Goal: Communication & Community: Answer question/provide support

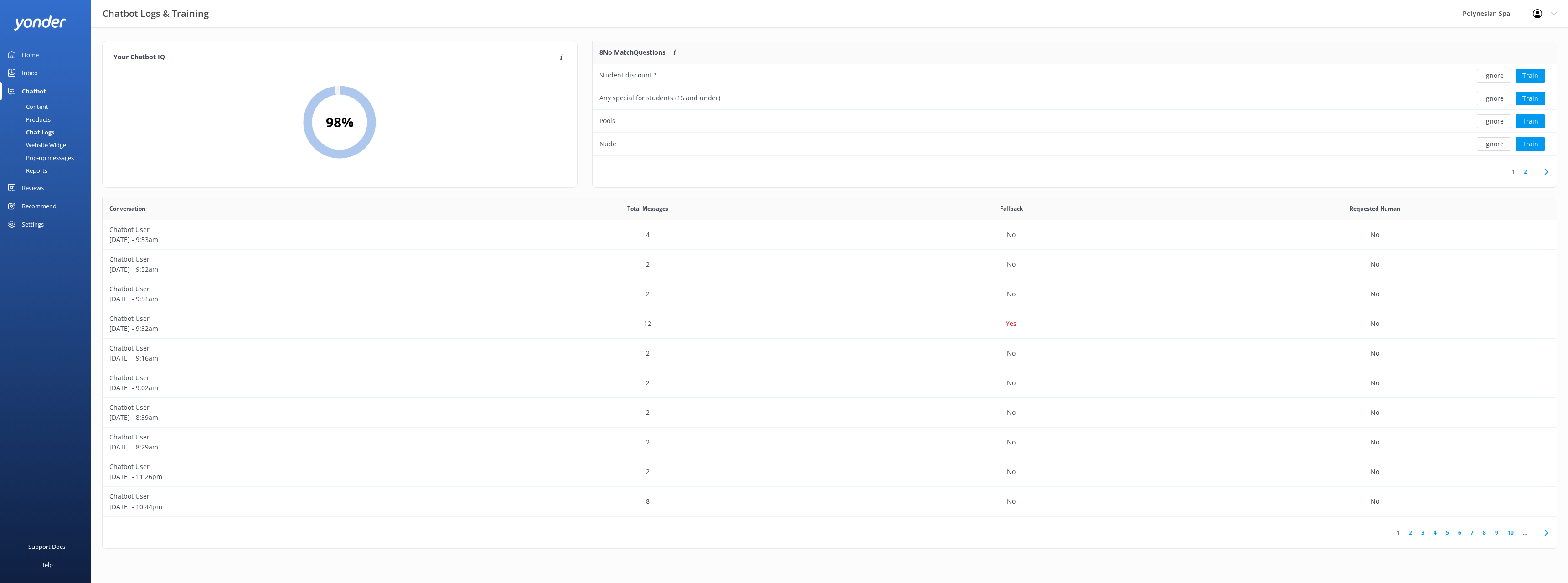
scroll to position [319, 1454]
click at [1484, 76] on button "Ignore" at bounding box center [1494, 75] width 34 height 13
click at [1494, 74] on button "Ignore" at bounding box center [1494, 75] width 34 height 13
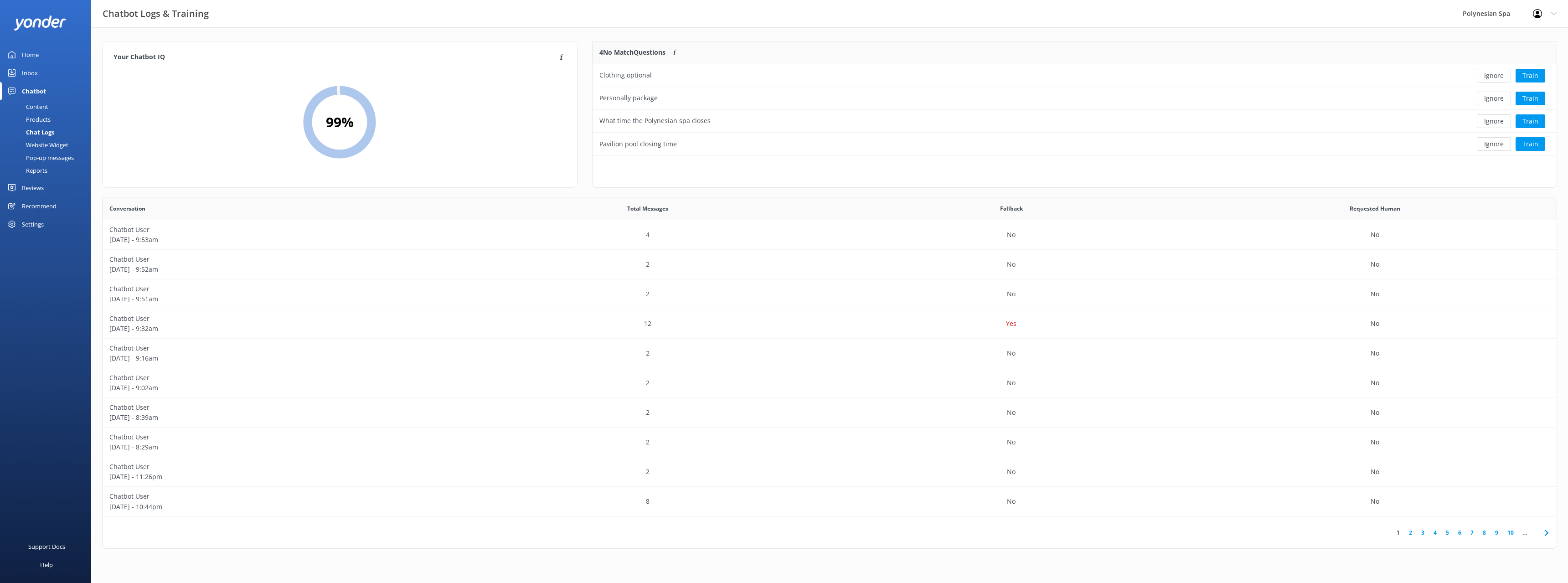
click at [1494, 74] on button "Ignore" at bounding box center [1494, 75] width 34 height 13
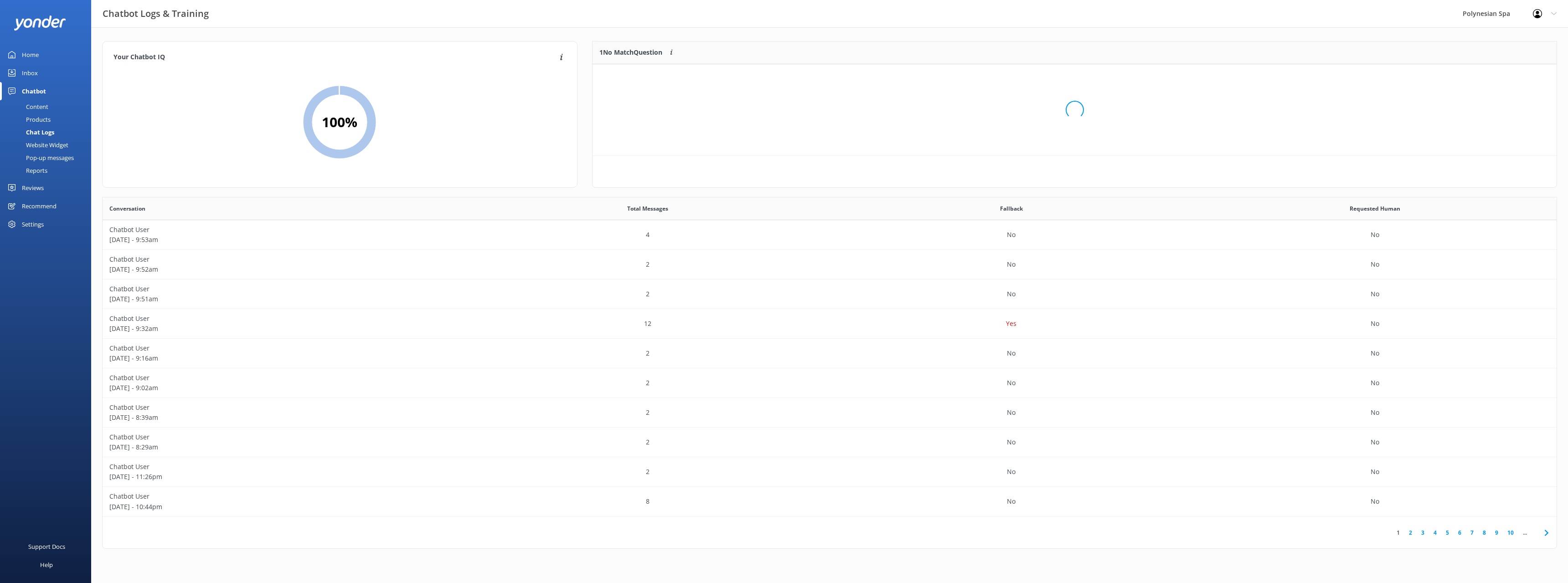
scroll to position [46, 964]
click at [1492, 74] on button "Ignore" at bounding box center [1494, 75] width 34 height 13
click at [35, 55] on div "Home" at bounding box center [30, 55] width 17 height 18
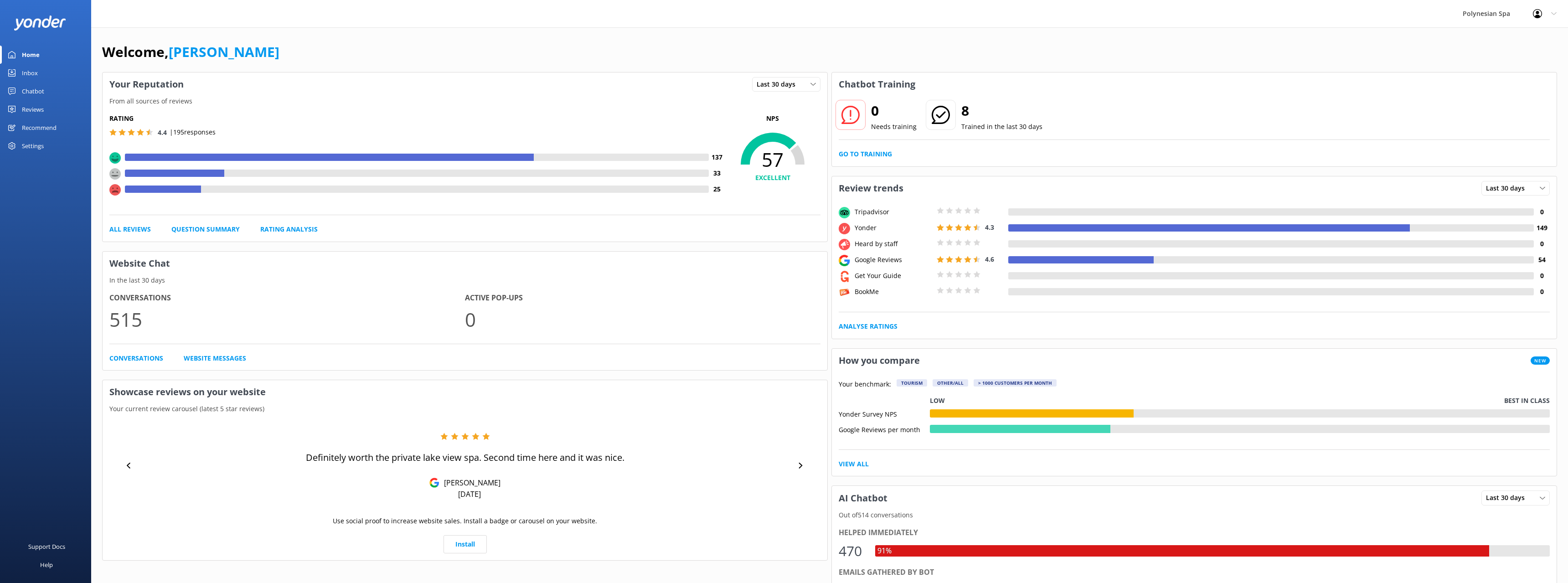
click at [44, 74] on link "Inbox" at bounding box center [46, 73] width 91 height 18
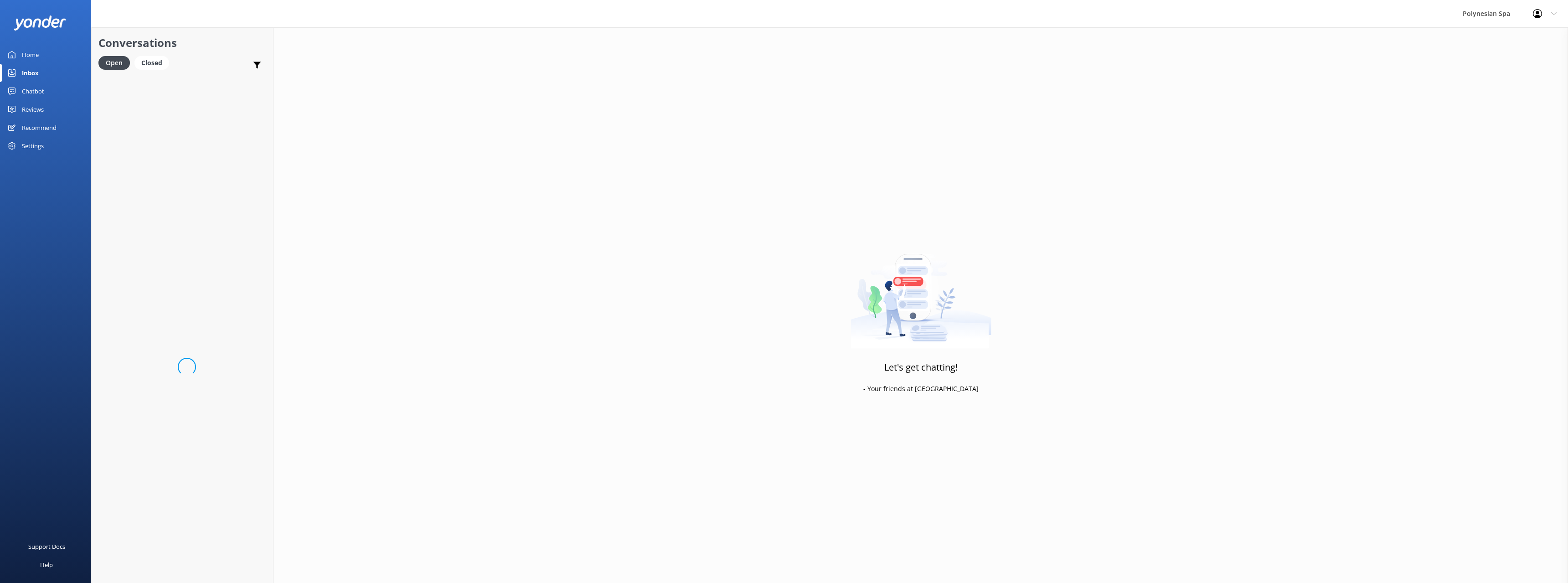
click at [42, 110] on div "Reviews" at bounding box center [33, 110] width 22 height 18
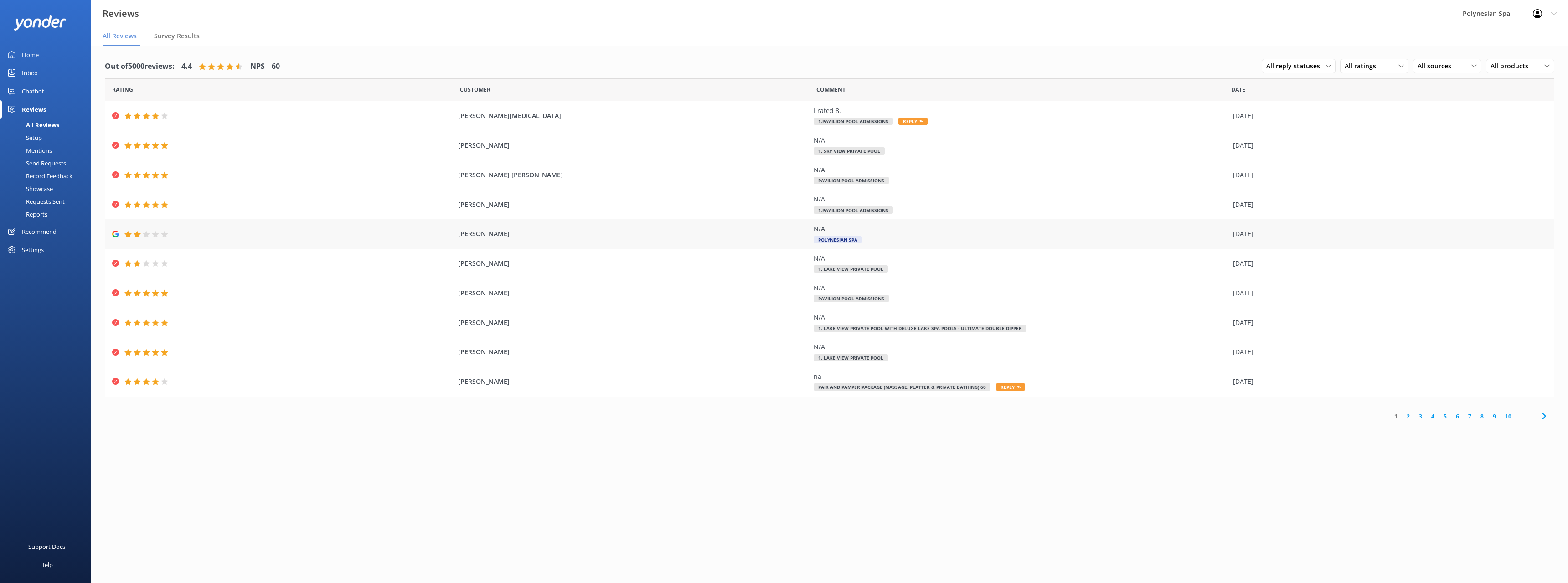
click at [238, 238] on div "[PERSON_NAME] N/A Polynesian Spa [DATE]" at bounding box center [830, 234] width 1449 height 30
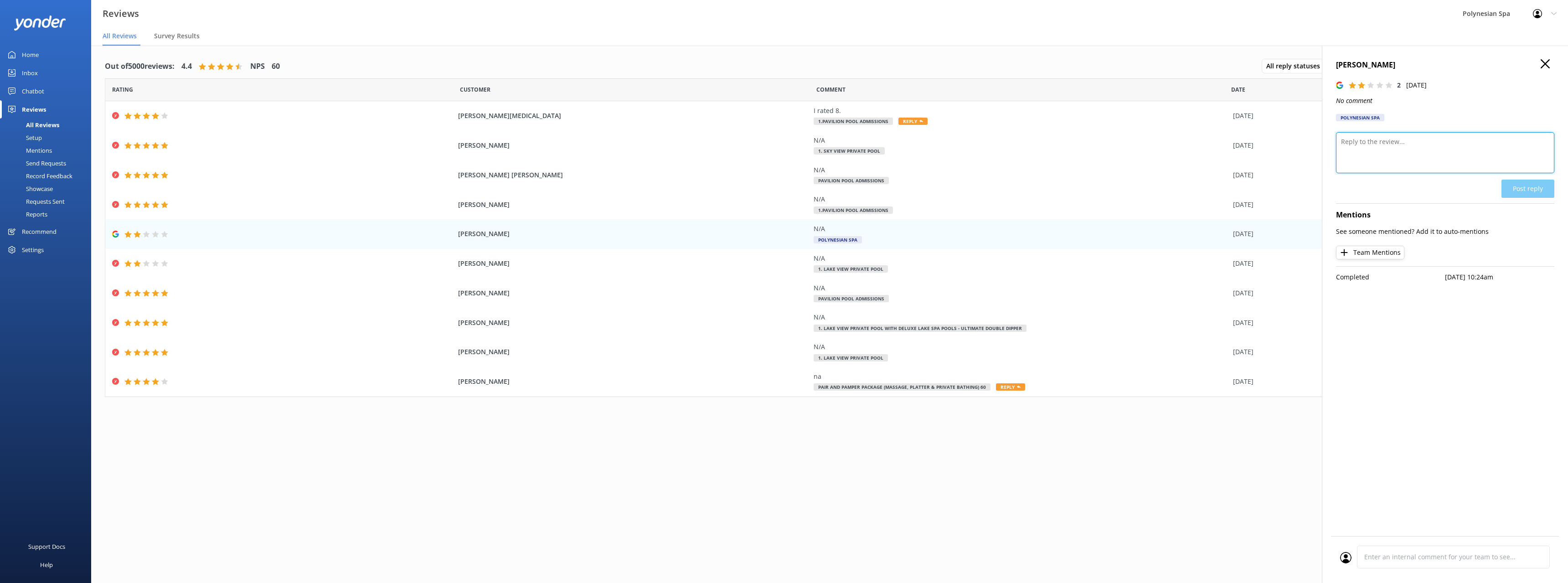
click at [1415, 155] on textarea at bounding box center [1445, 152] width 219 height 41
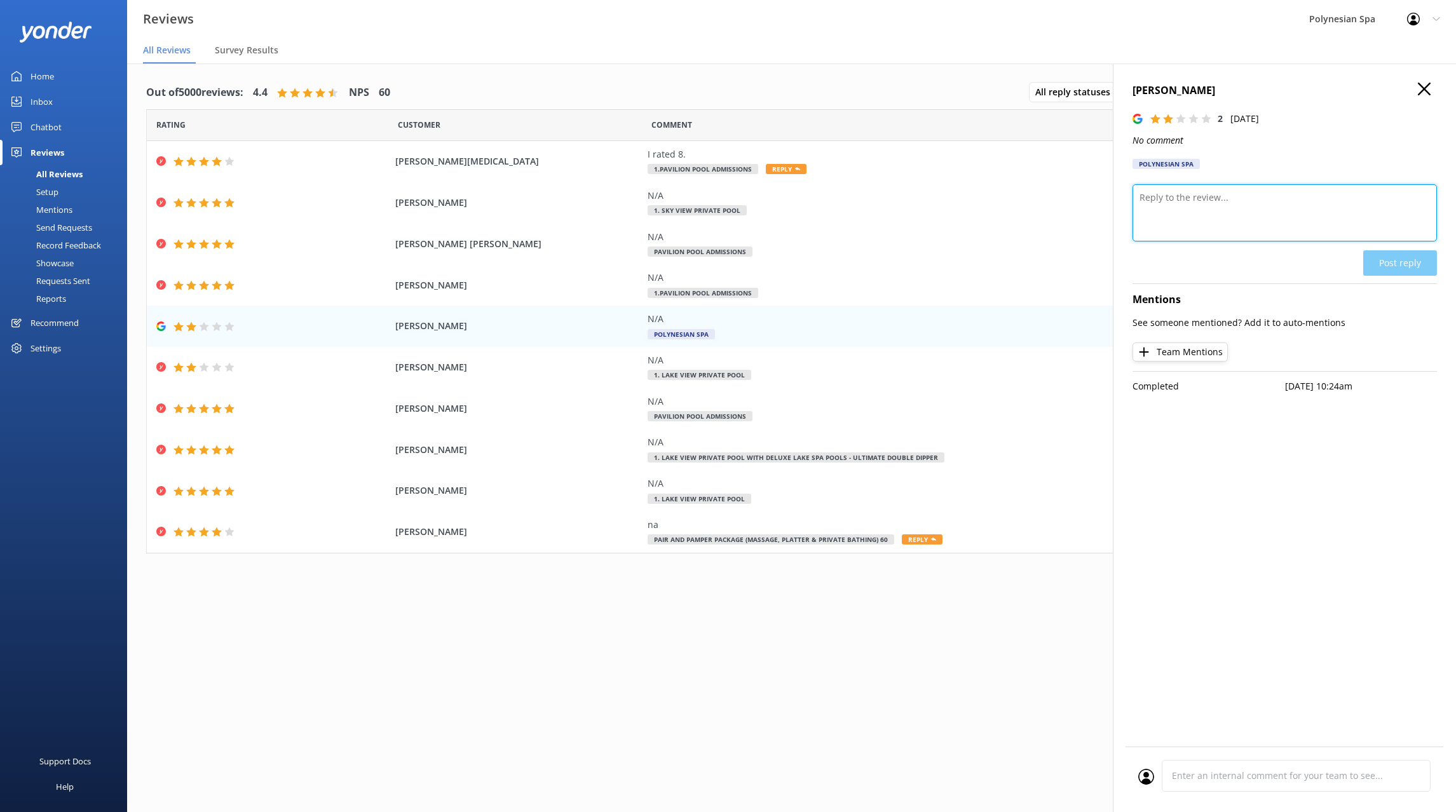
click at [1194, 201] on textarea at bounding box center [1284, 212] width 305 height 57
paste textarea "Thank you for leaving a rating. We’re sorry your experience wasn’t what we aim …"
type textarea "Thank you for leaving a rating. We’re sorry your experience wasn’t what we aim …"
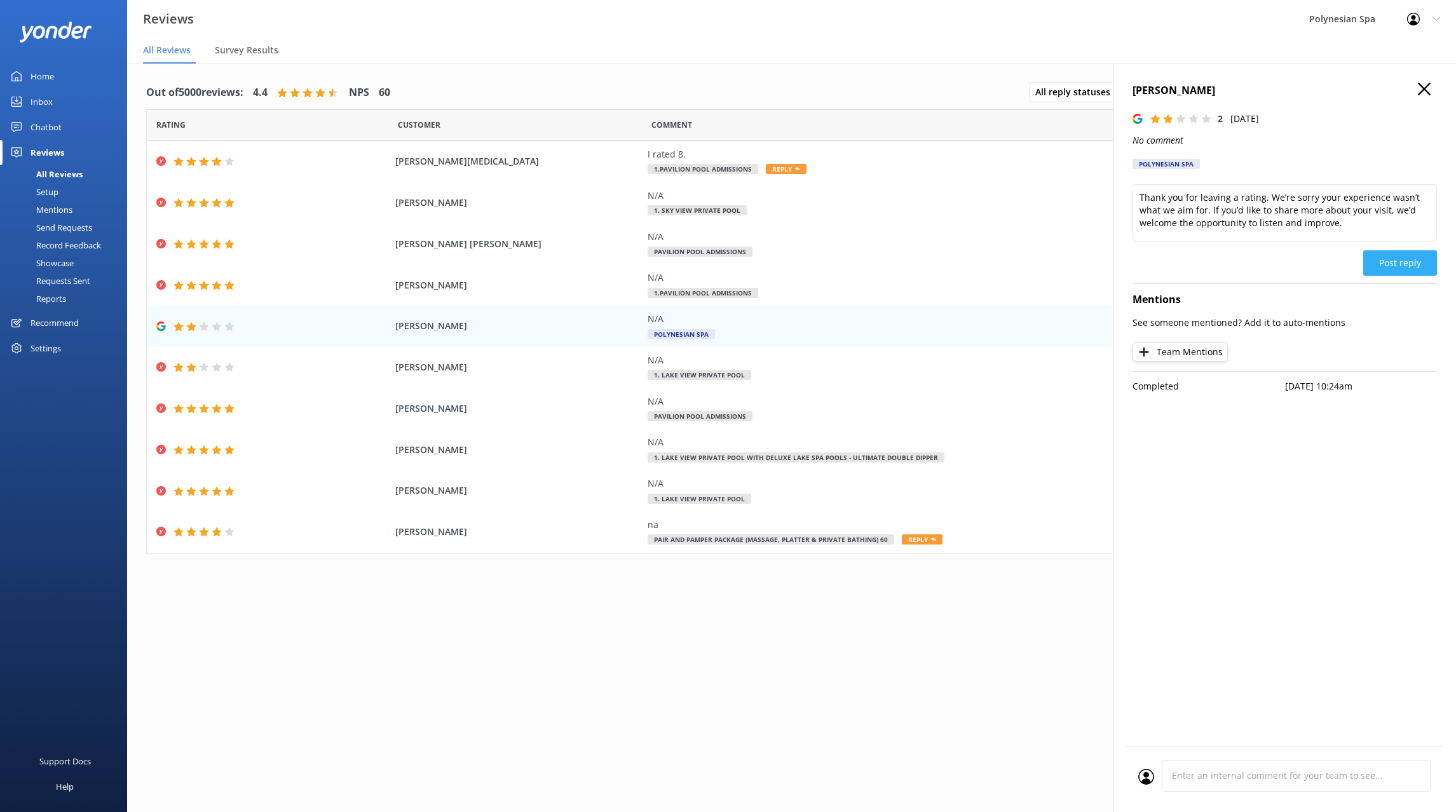
click at [1397, 259] on button "Post reply" at bounding box center [1399, 263] width 74 height 25
click at [1430, 89] on icon "button" at bounding box center [1424, 88] width 13 height 13
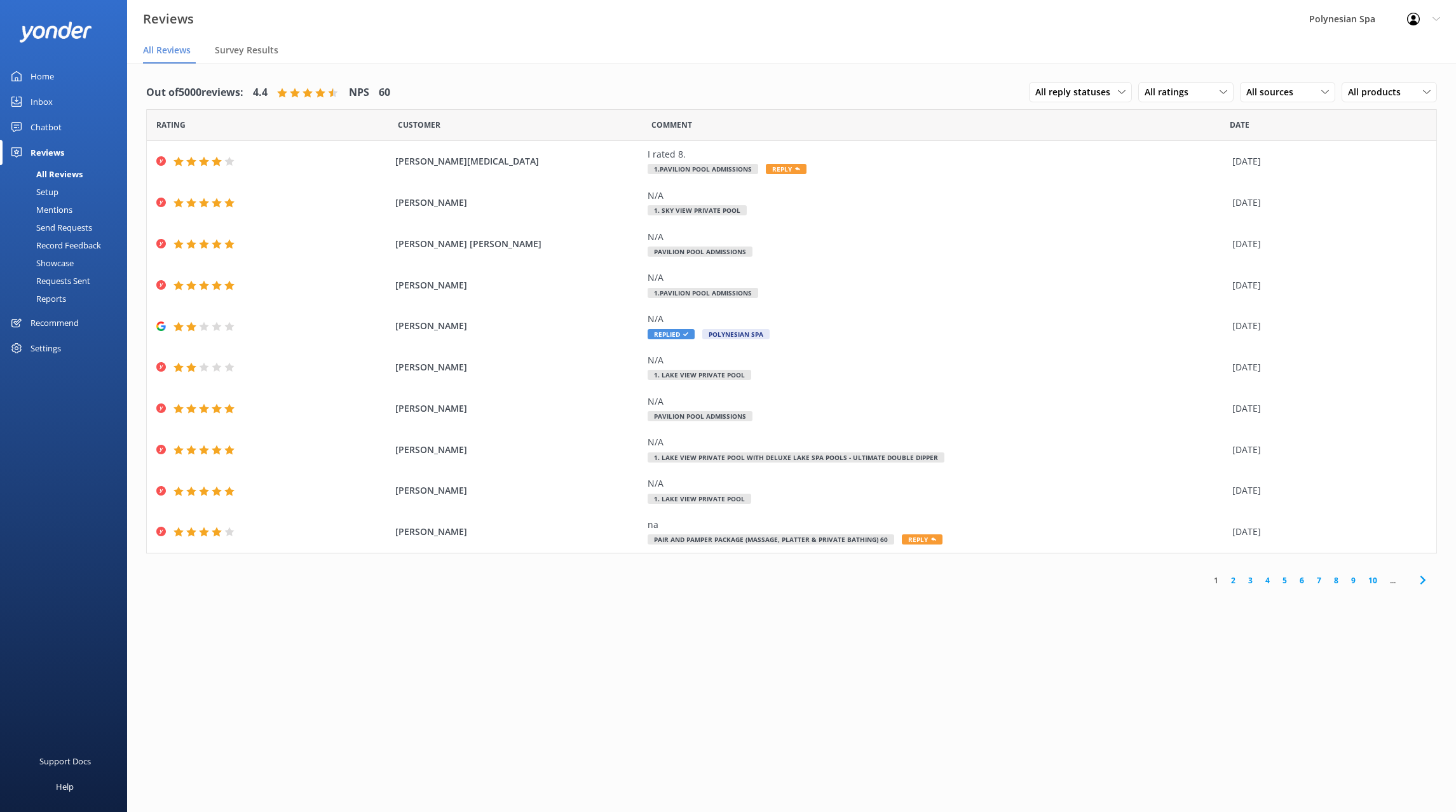
click at [1234, 580] on link "2" at bounding box center [1233, 580] width 17 height 12
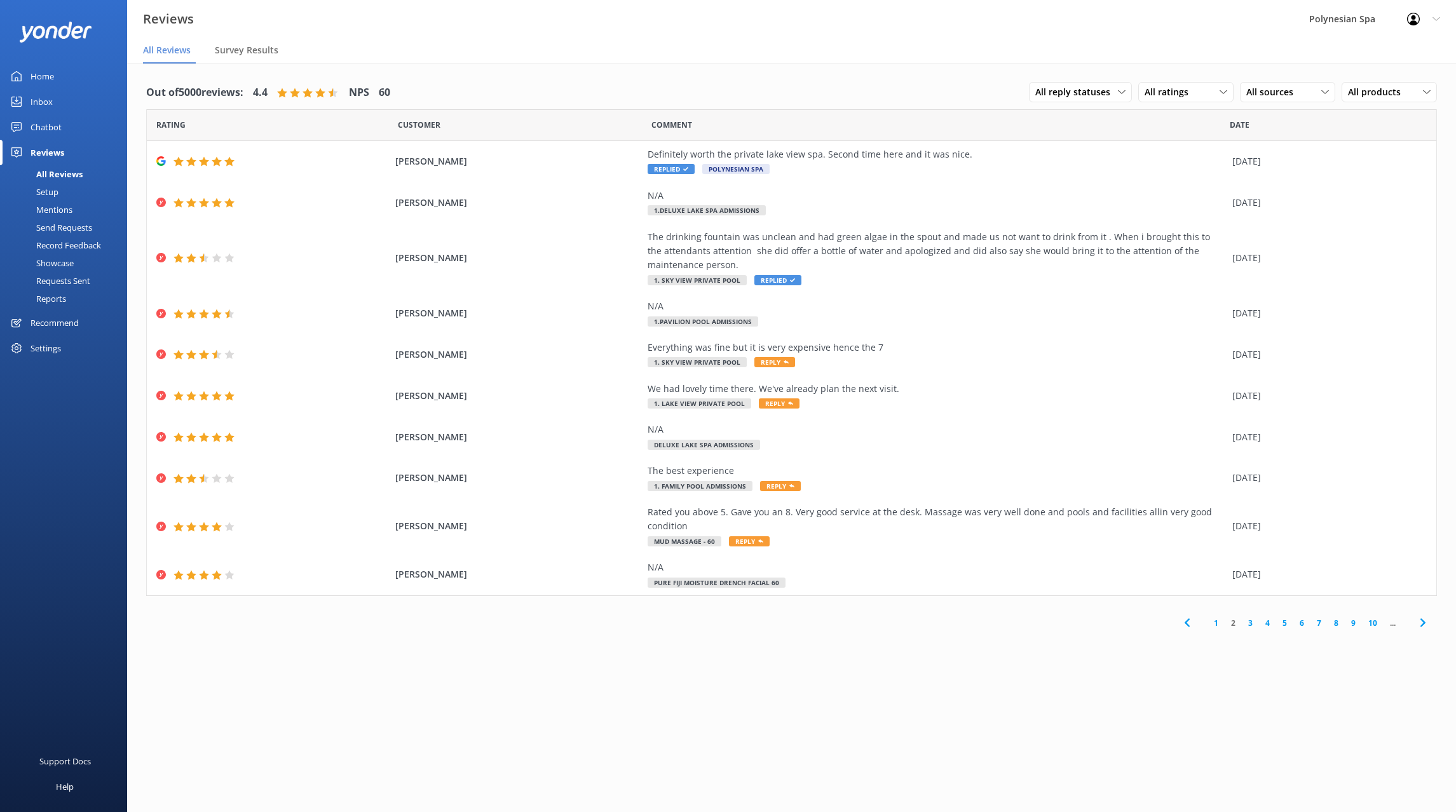
click at [48, 123] on div "Chatbot" at bounding box center [46, 127] width 31 height 25
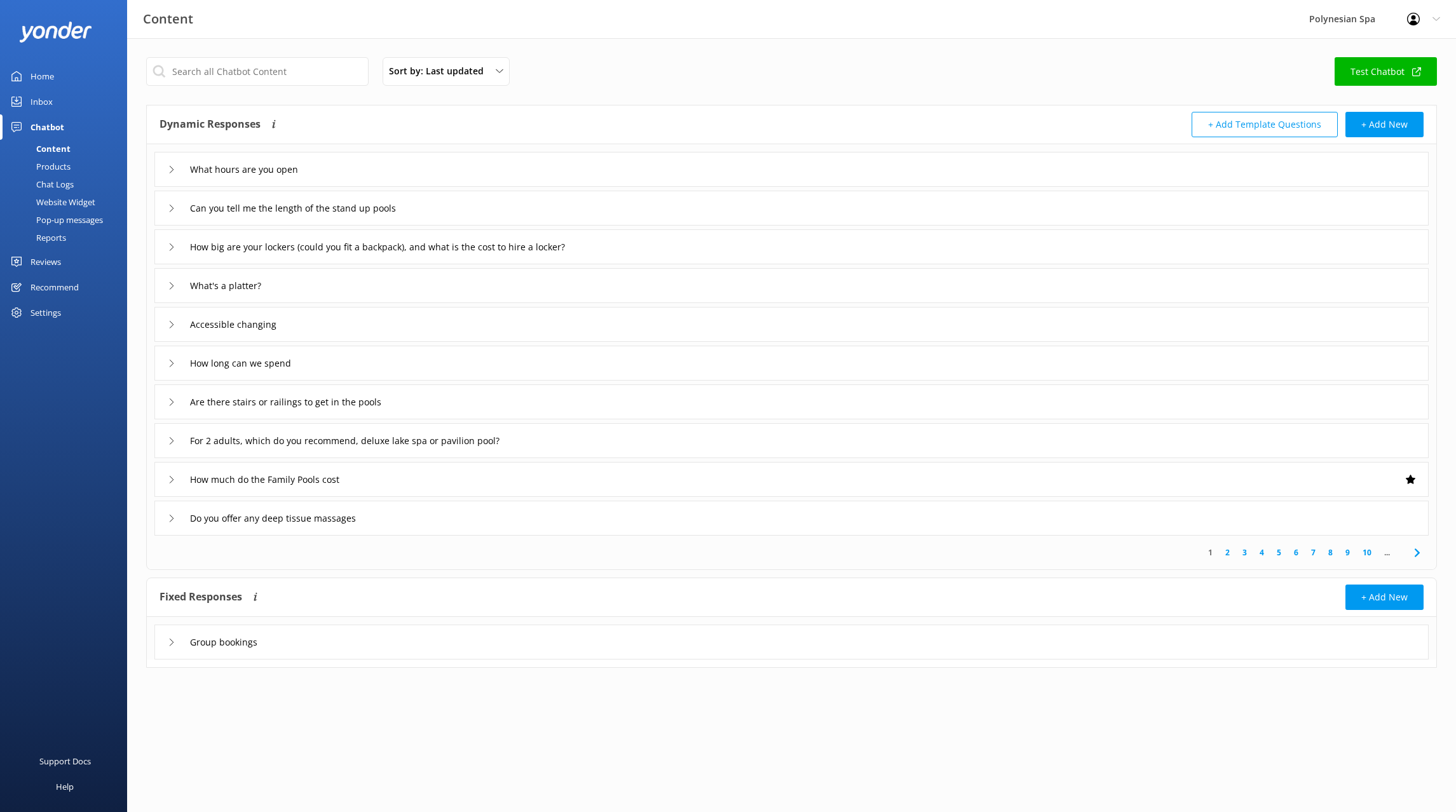
click at [49, 101] on div "Inbox" at bounding box center [42, 102] width 22 height 25
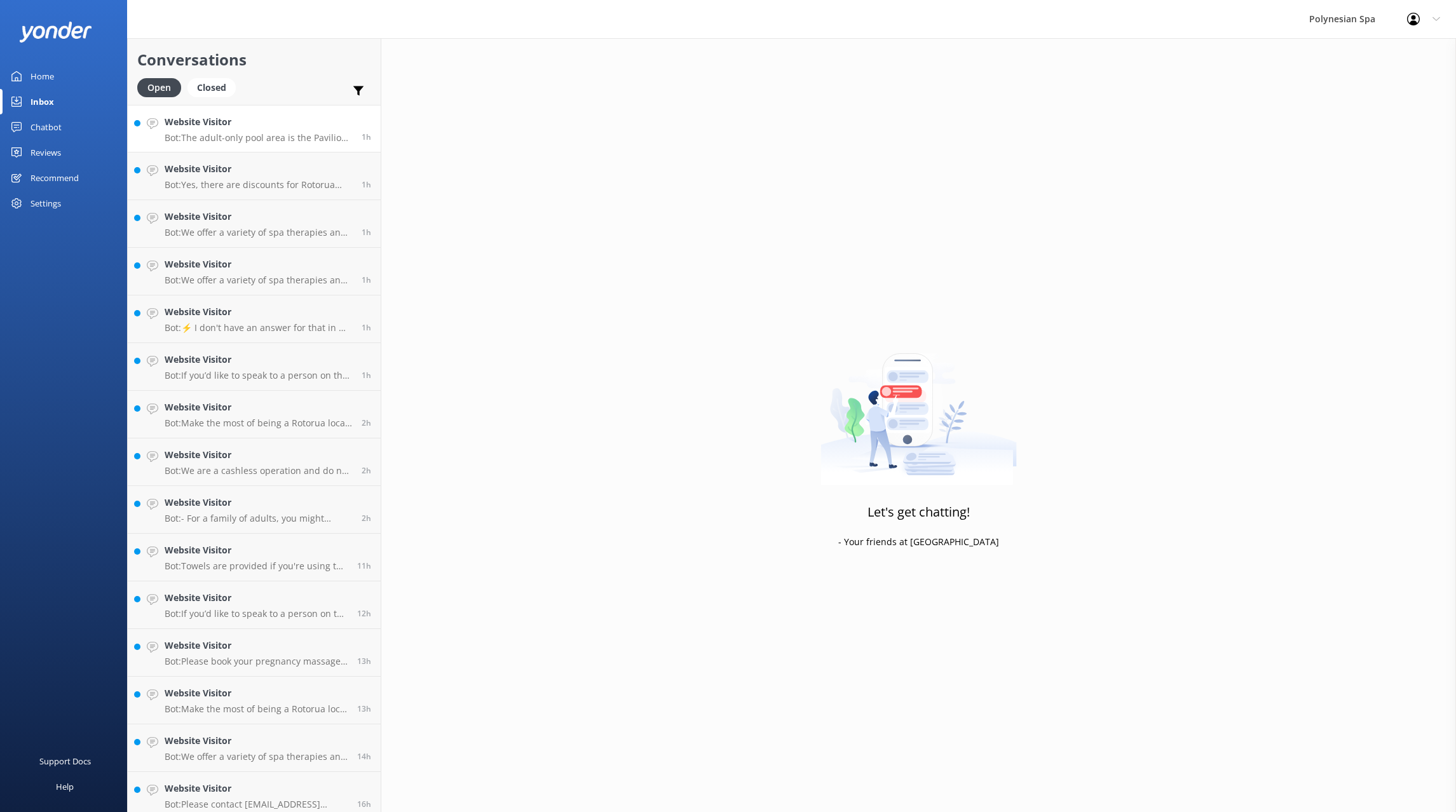
click at [265, 134] on p "Bot: The adult-only pool area is the Pavilion Pools, reserved for adults and yo…" at bounding box center [258, 137] width 188 height 11
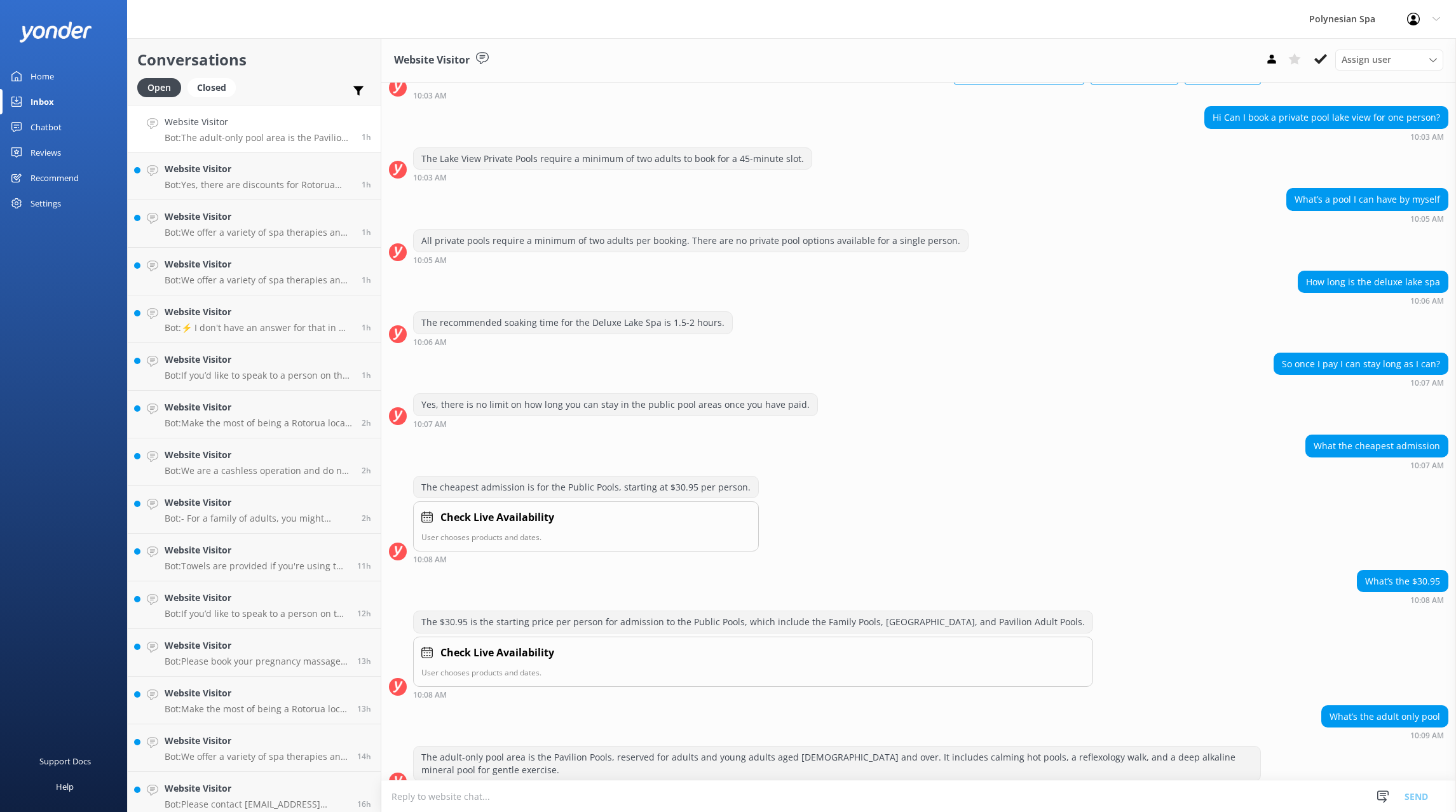
scroll to position [110, 0]
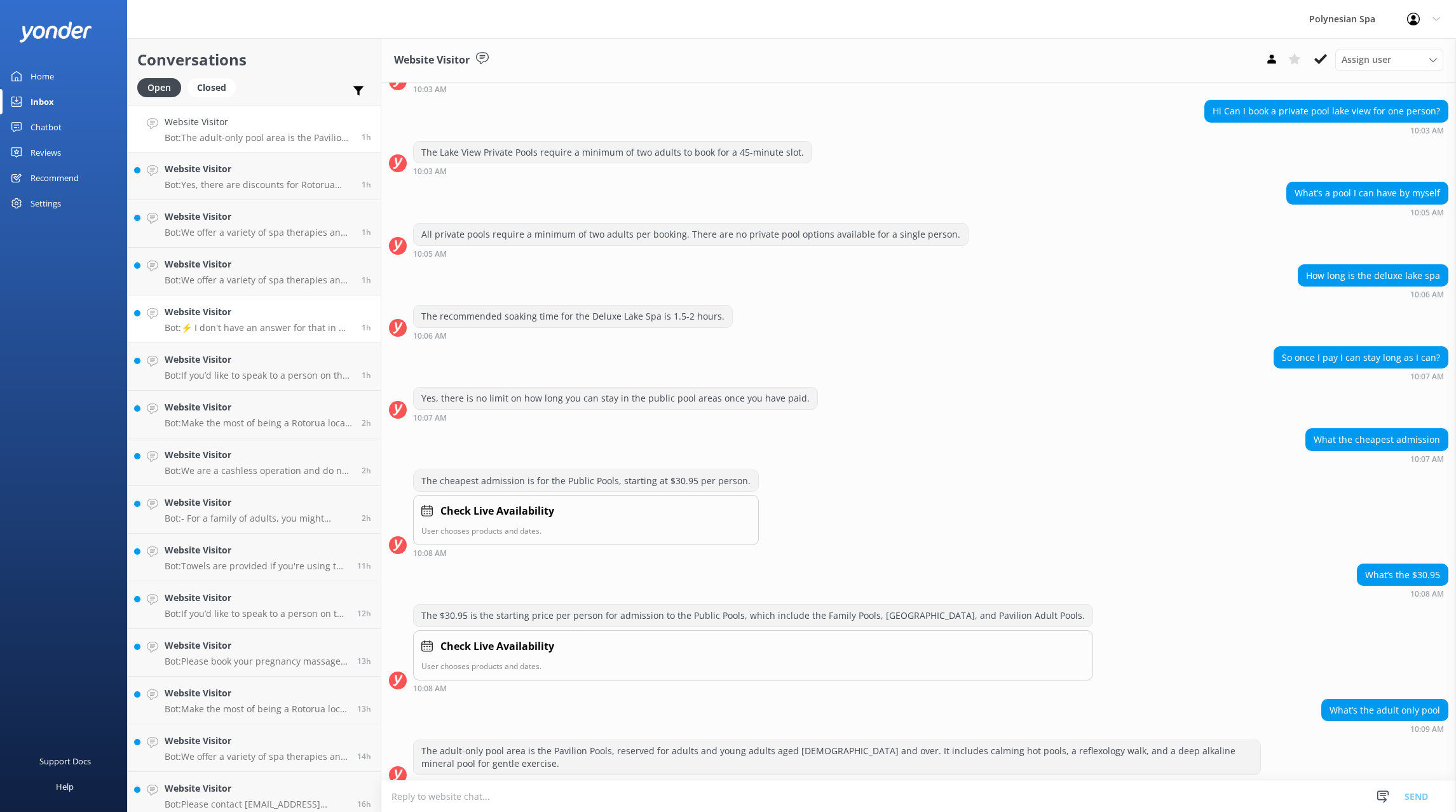
click at [250, 306] on h4 "Website Visitor" at bounding box center [258, 311] width 188 height 14
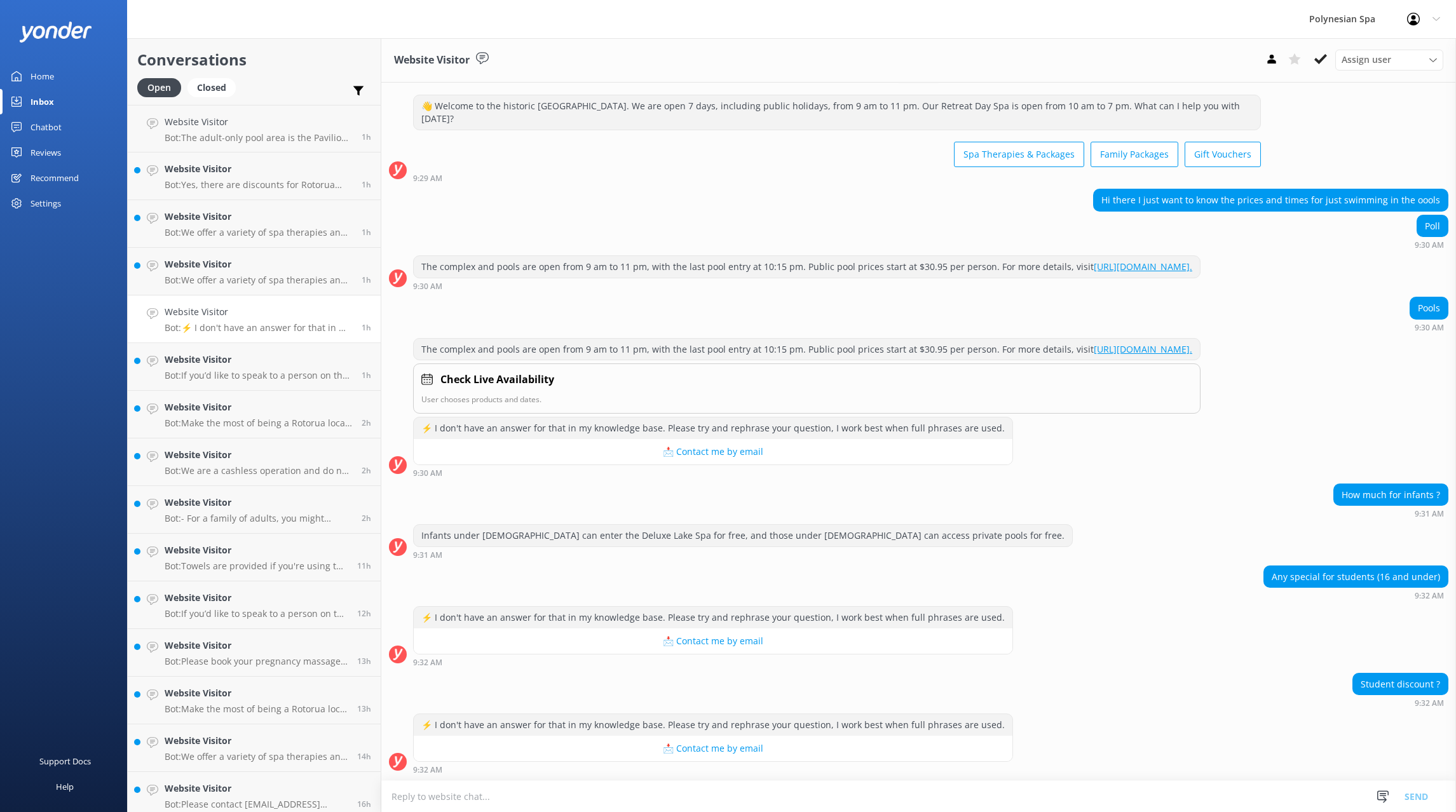
scroll to position [33, 0]
click at [509, 727] on div "⚡ I don't have an answer for that in my knowledge base. Please try and rephrase…" at bounding box center [712, 725] width 598 height 21
